Goal: Find specific page/section: Find specific page/section

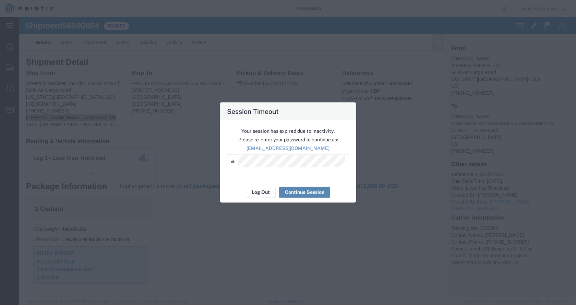
click at [288, 193] on button "Continue Session" at bounding box center [304, 192] width 51 height 11
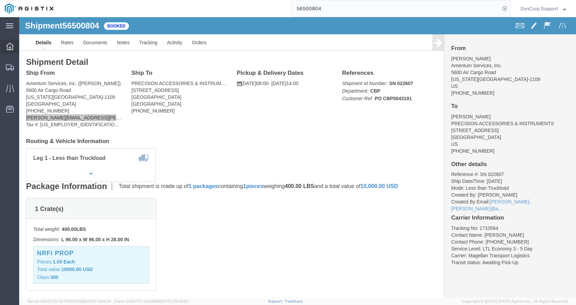
click at [14, 45] on div at bounding box center [9, 46] width 19 height 14
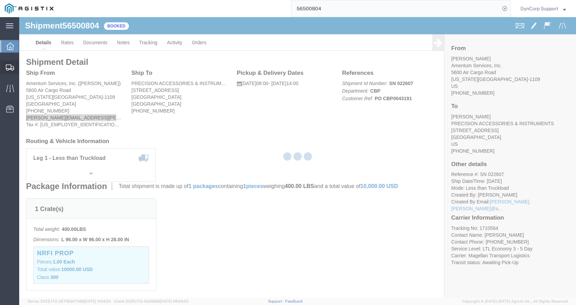
click at [15, 64] on div at bounding box center [9, 67] width 19 height 14
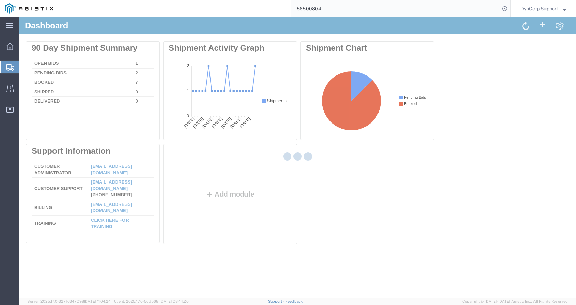
click at [24, 69] on span "Shipments" at bounding box center [21, 67] width 5 height 14
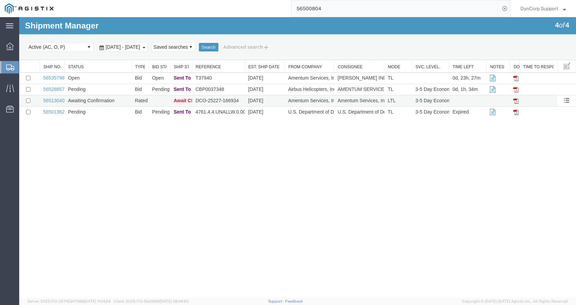
click at [67, 100] on td "Awaiting Confirmation" at bounding box center [97, 100] width 67 height 11
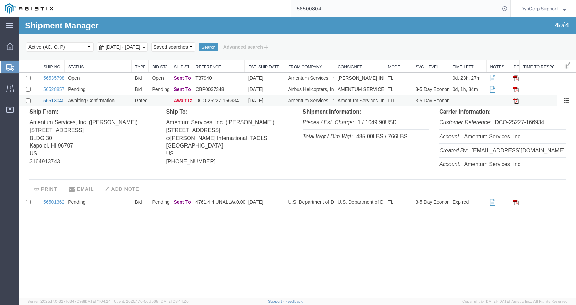
click at [57, 102] on link "56513040" at bounding box center [53, 100] width 21 height 5
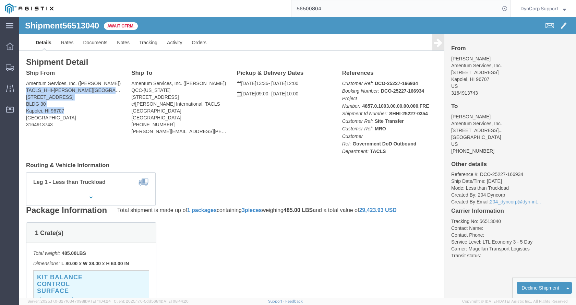
drag, startPoint x: 51, startPoint y: 95, endPoint x: 5, endPoint y: 73, distance: 50.8
click address "Amentum Services, Inc. ([PERSON_NAME]) TACLS_HHI-[PERSON_NAME][GEOGRAPHIC_DATA]…"
copy address "TACLS_HHI-[PERSON_NAME][GEOGRAPHIC_DATA], [GEOGRAPHIC_DATA] [STREET_ADDRESS]"
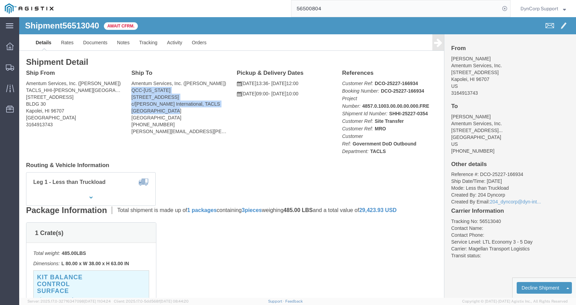
drag, startPoint x: 142, startPoint y: 93, endPoint x: 109, endPoint y: 74, distance: 37.9
click address "Amentum Services, Inc. ([PERSON_NAME]) QCC-[US_STATE] [STREET_ADDRESS][PERSON_N…"
copy address "QCC-[US_STATE] [STREET_ADDRESS]"
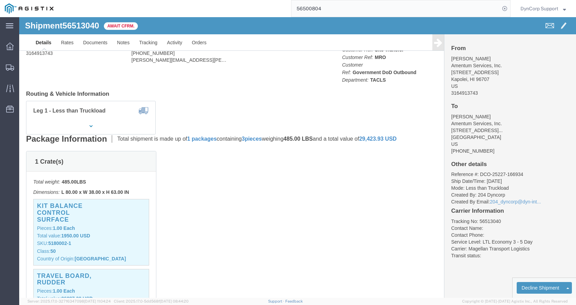
scroll to position [70, 0]
